Goal: Find specific page/section: Find specific page/section

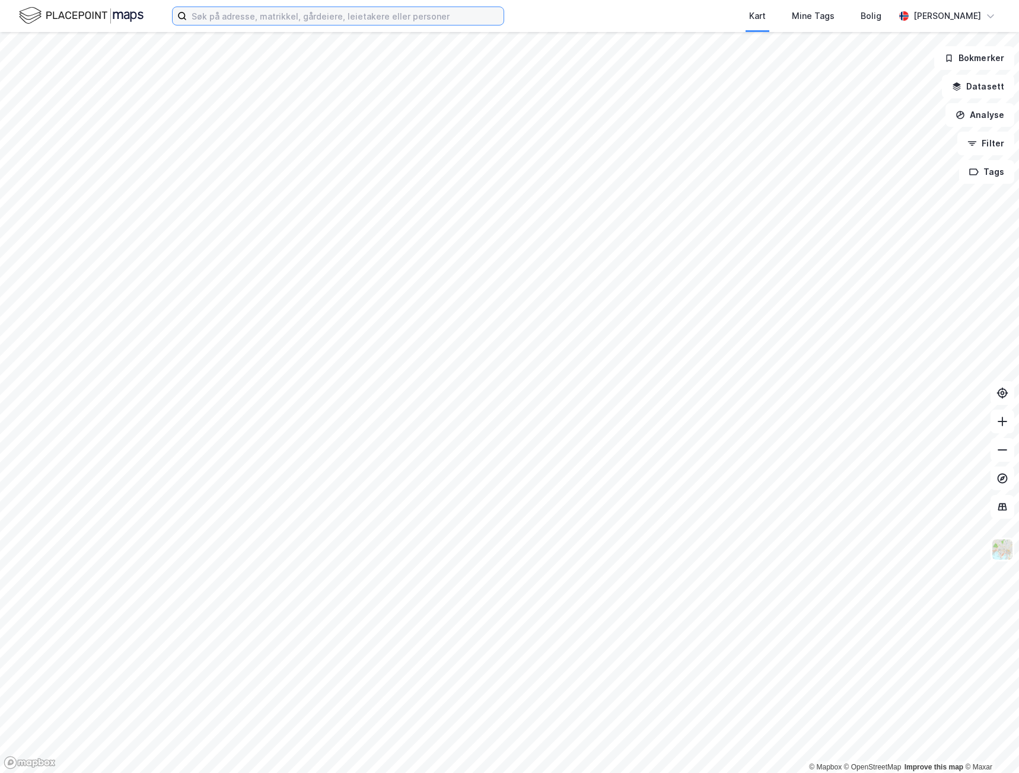
click at [243, 12] on input at bounding box center [345, 16] width 317 height 18
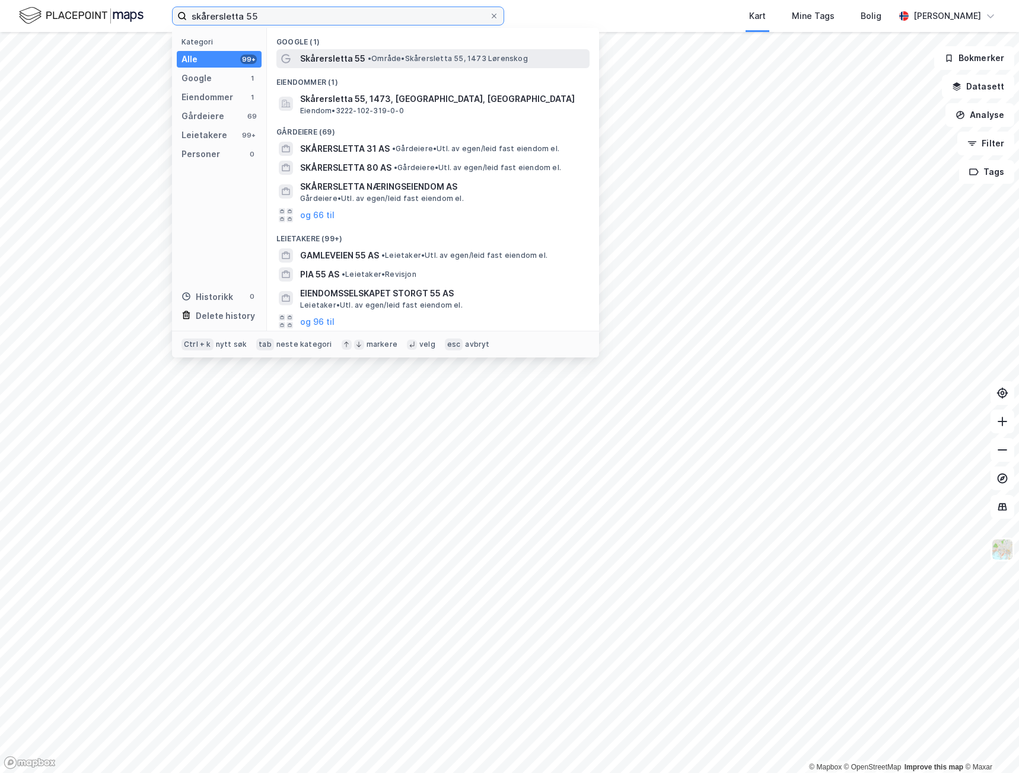
type input "skårersletta 55"
click at [335, 56] on span "Skårersletta 55" at bounding box center [332, 59] width 65 height 14
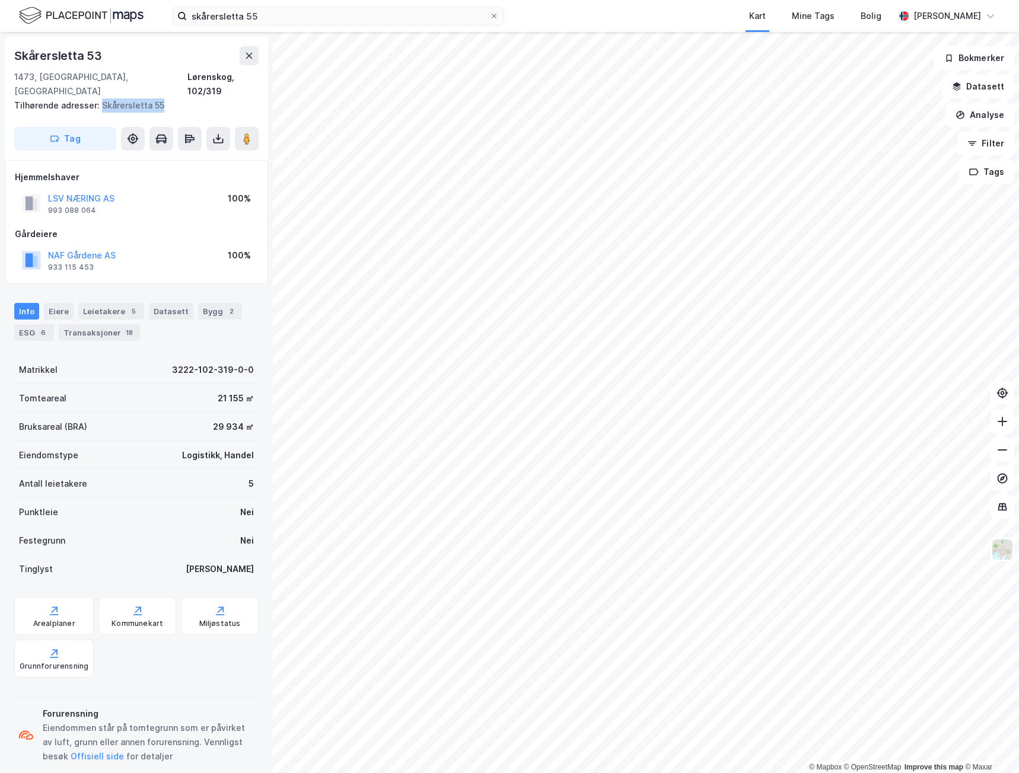
drag, startPoint x: 157, startPoint y: 88, endPoint x: 100, endPoint y: 89, distance: 56.3
click at [100, 98] on div "Tilhørende adresser: [STREET_ADDRESS]" at bounding box center [131, 105] width 235 height 14
copy div "Skårersletta 55"
